Goal: Information Seeking & Learning: Learn about a topic

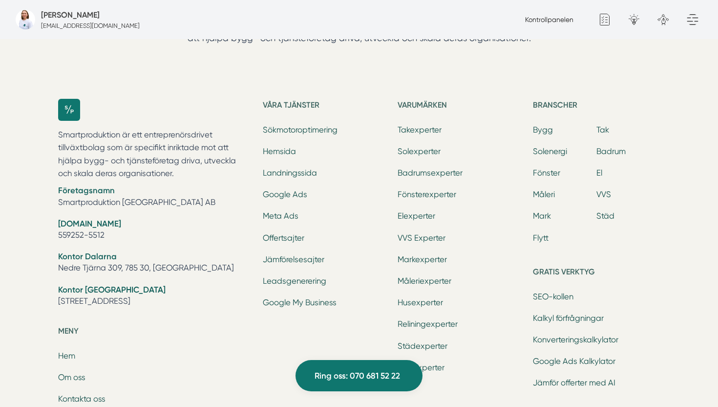
scroll to position [3308, 0]
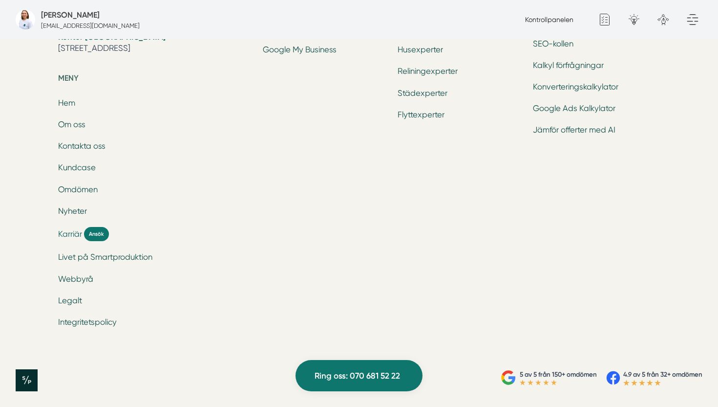
click at [74, 234] on span "Karriär" at bounding box center [70, 233] width 24 height 11
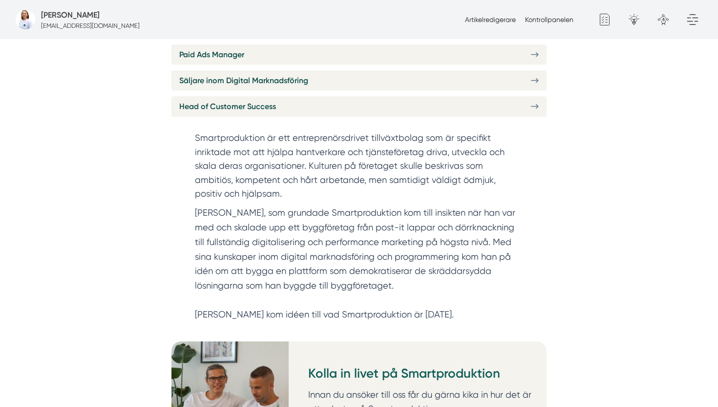
scroll to position [260, 0]
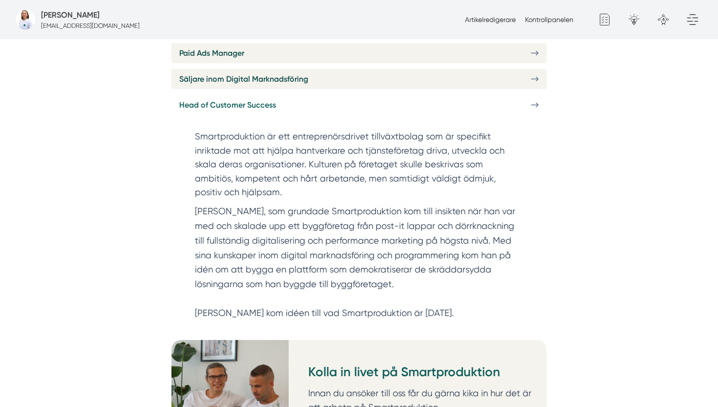
click at [249, 111] on span "Head of Customer Success" at bounding box center [227, 105] width 97 height 12
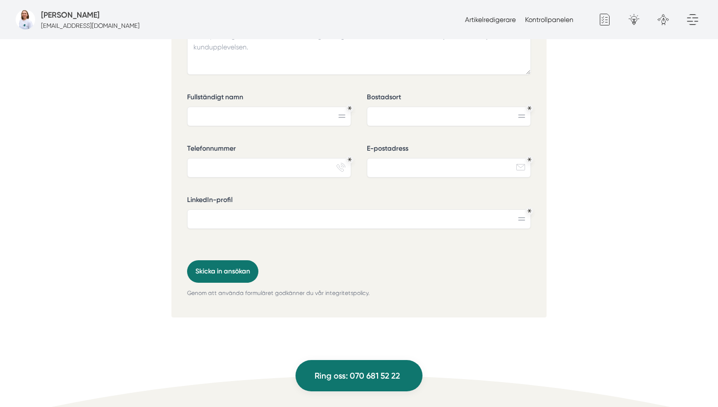
scroll to position [2552, 0]
